Goal: Find specific page/section: Find specific page/section

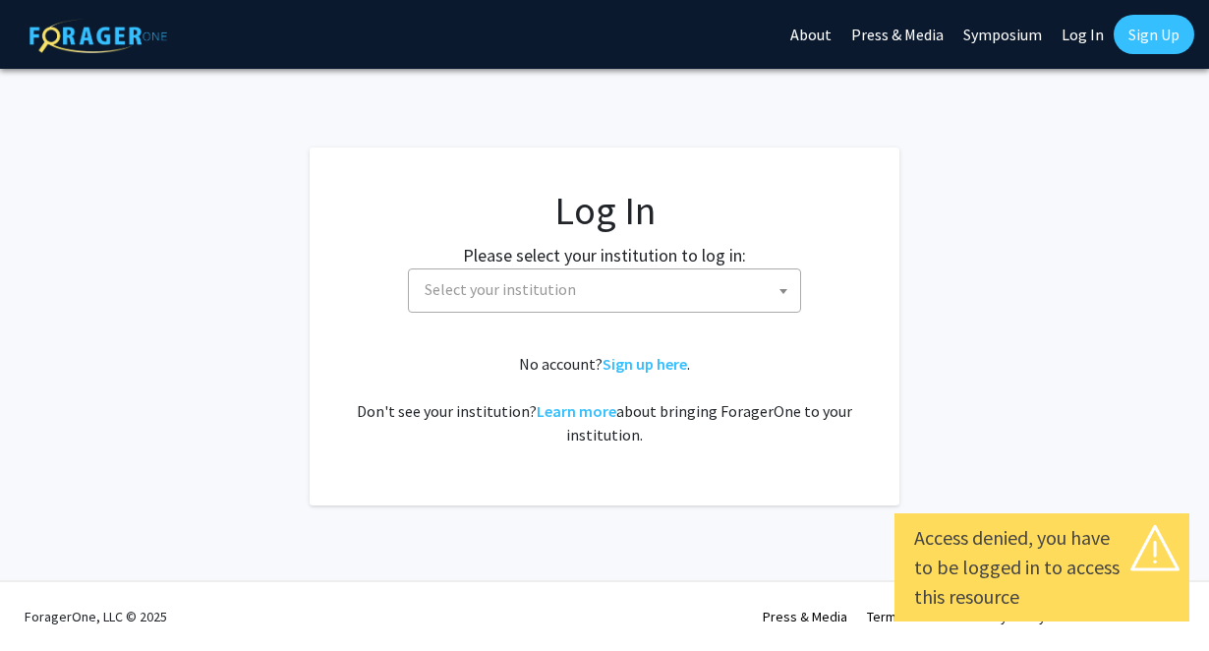
select select
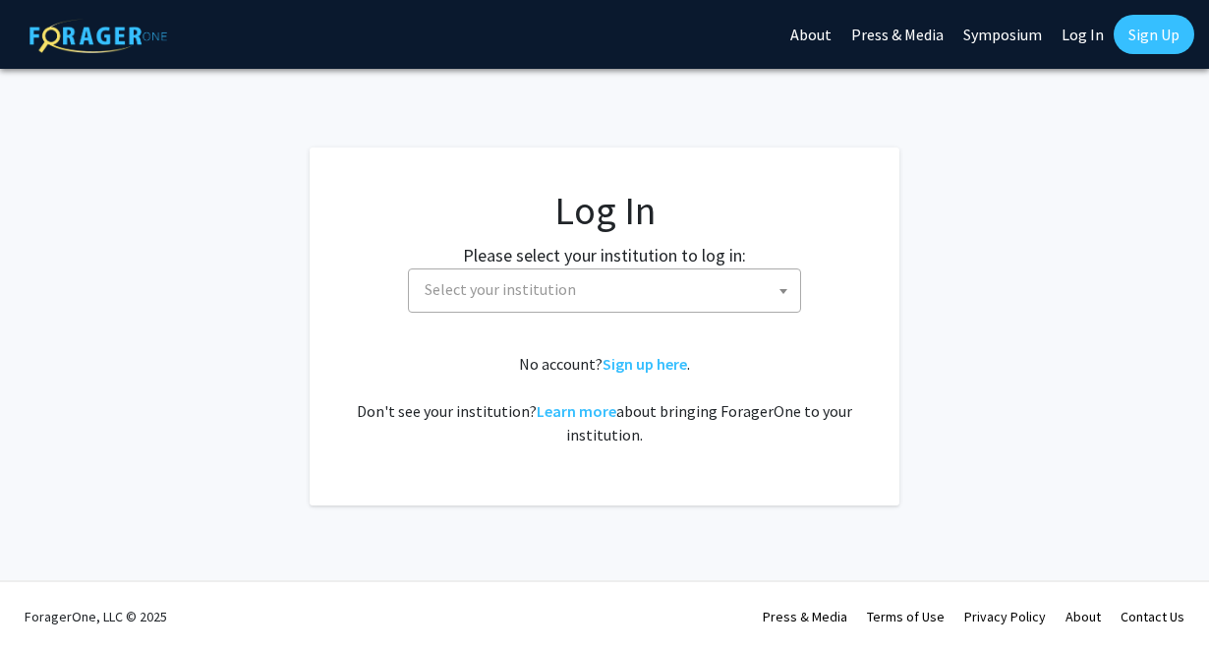
click at [604, 271] on span "Select your institution" at bounding box center [608, 289] width 383 height 40
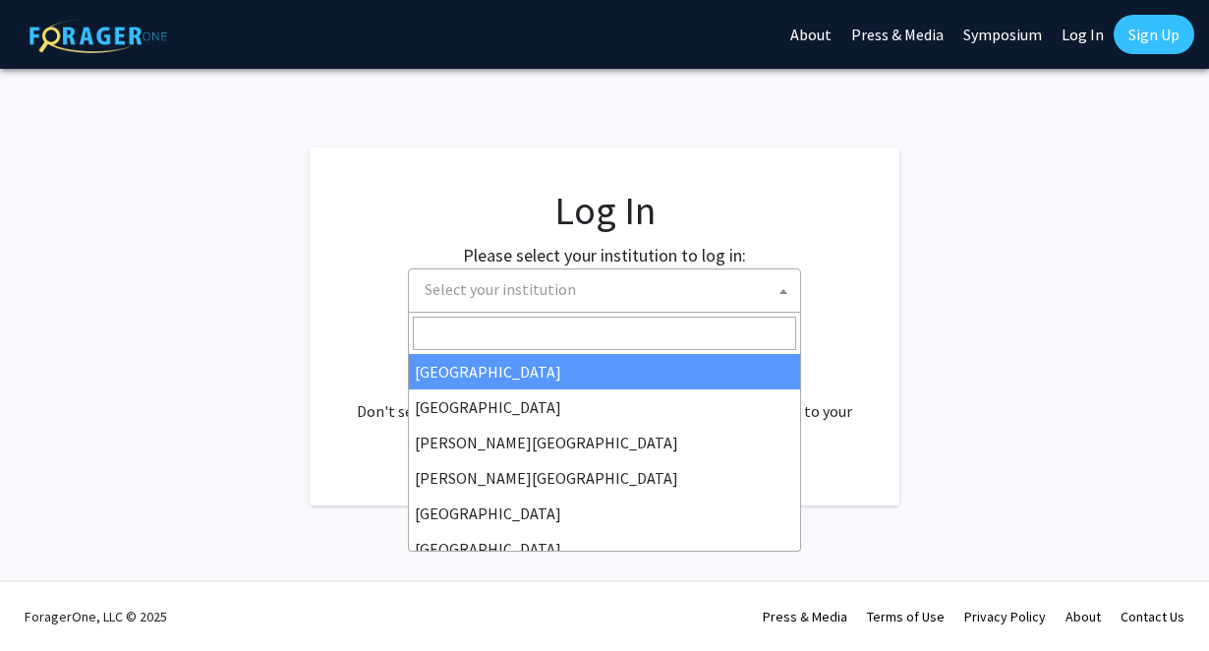
click at [604, 270] on span "Select your institution" at bounding box center [608, 289] width 383 height 40
click at [585, 299] on span "Select your institution" at bounding box center [608, 289] width 383 height 40
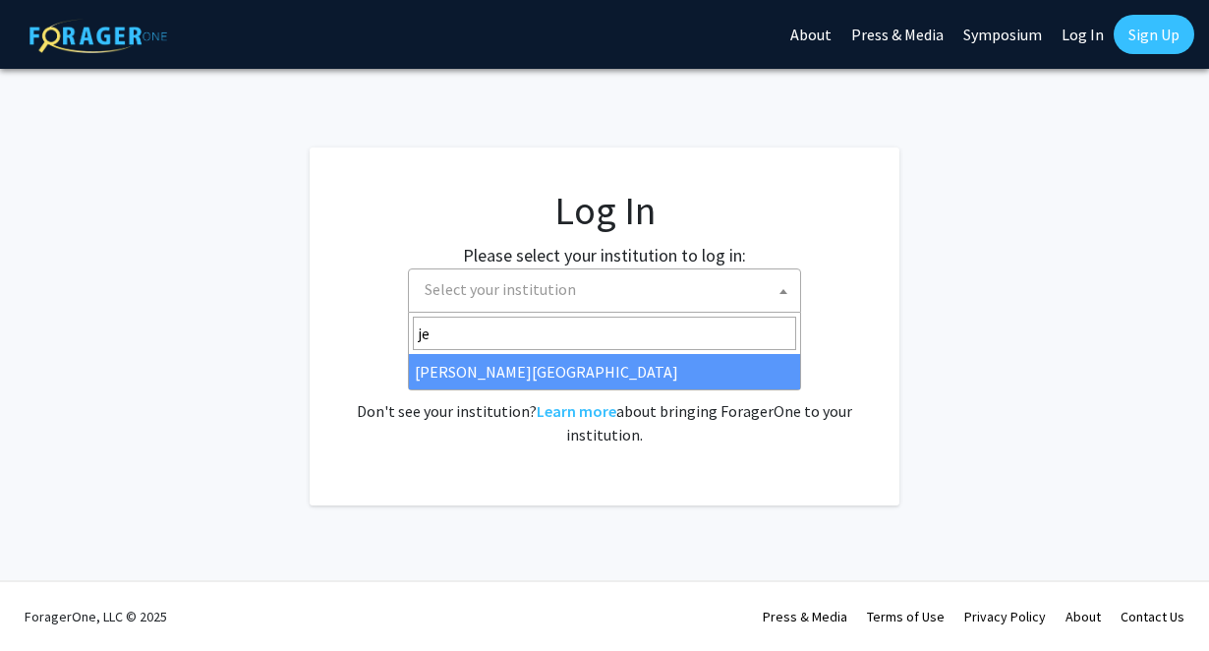
type input "je"
select select "24"
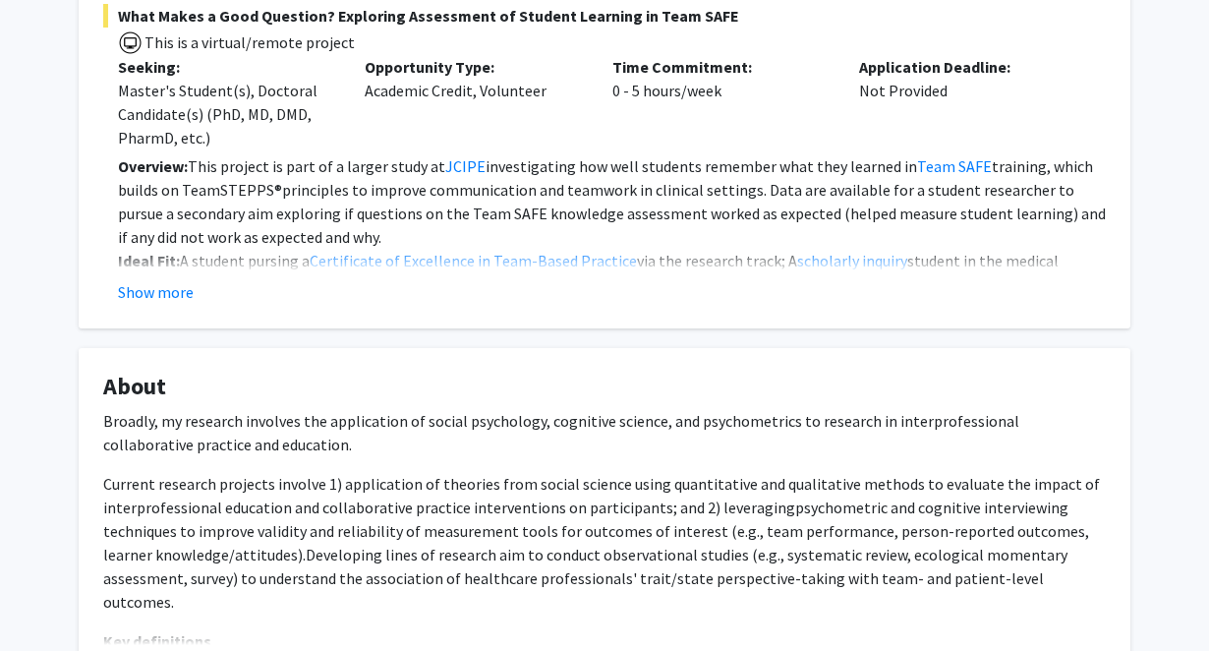
scroll to position [431, 0]
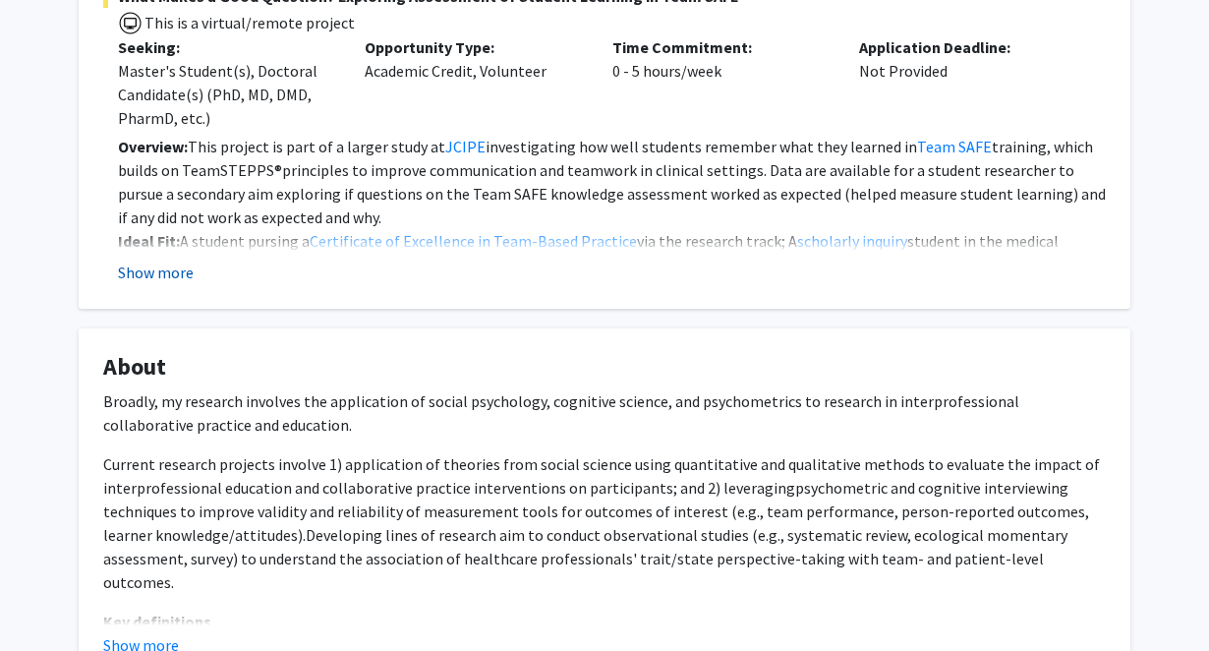
click at [166, 279] on button "Show more" at bounding box center [156, 272] width 76 height 24
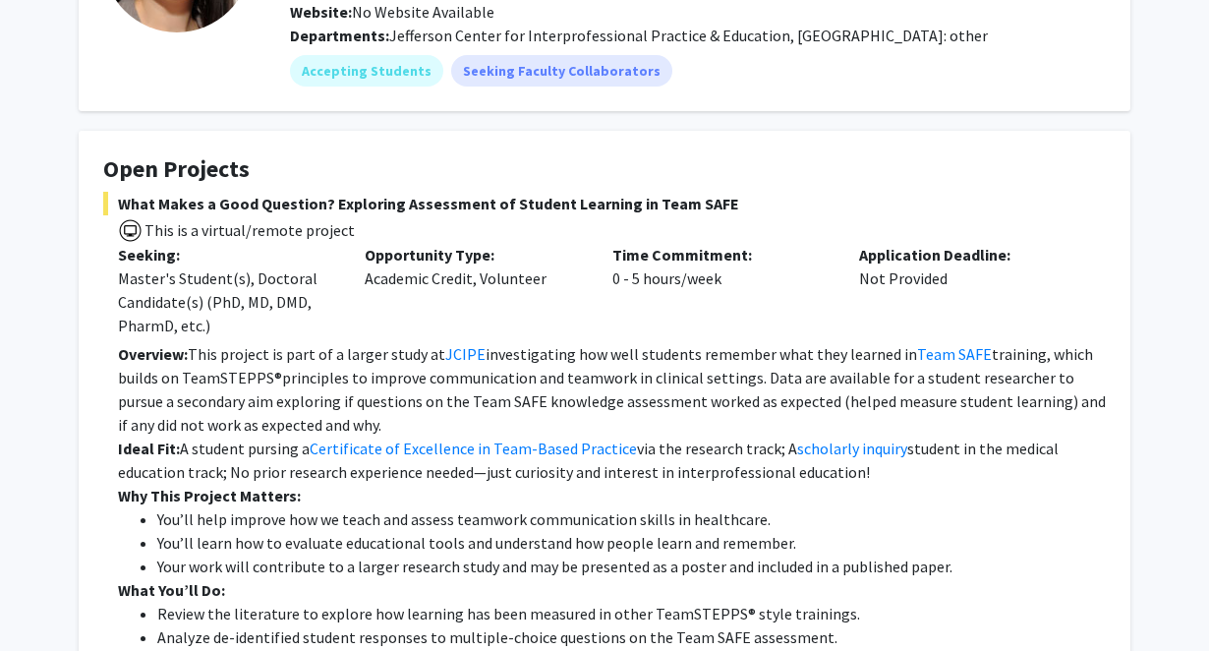
scroll to position [227, 0]
